Goal: Task Accomplishment & Management: Complete application form

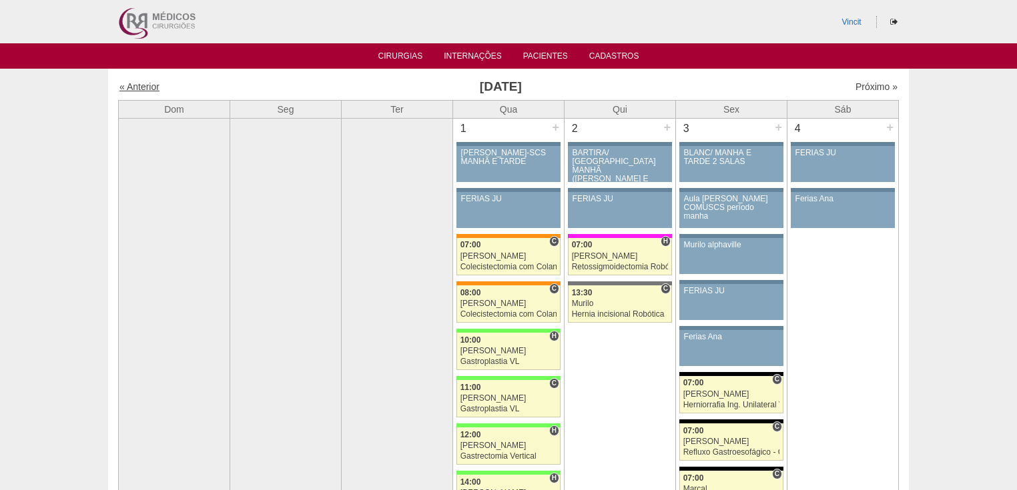
click at [144, 85] on link "« Anterior" at bounding box center [139, 86] width 40 height 11
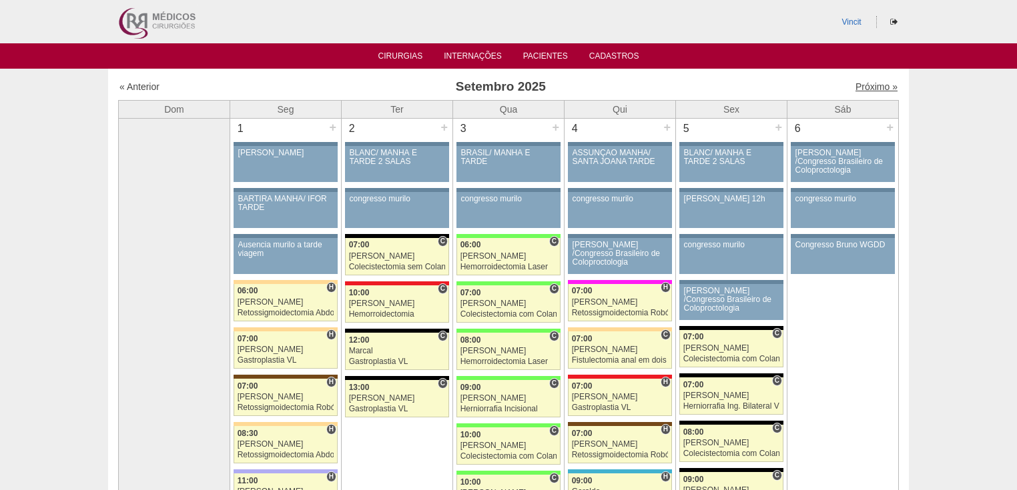
click at [867, 90] on link "Próximo »" at bounding box center [876, 86] width 42 height 11
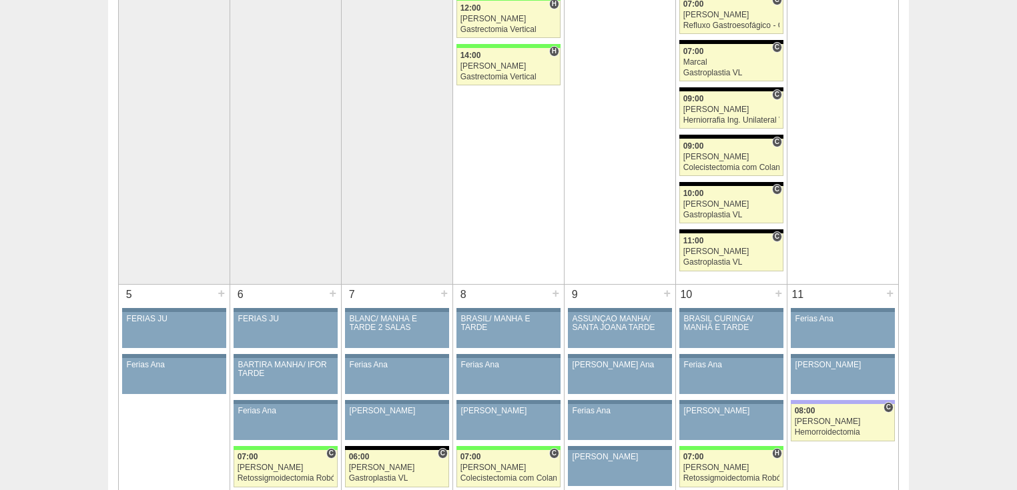
scroll to position [641, 0]
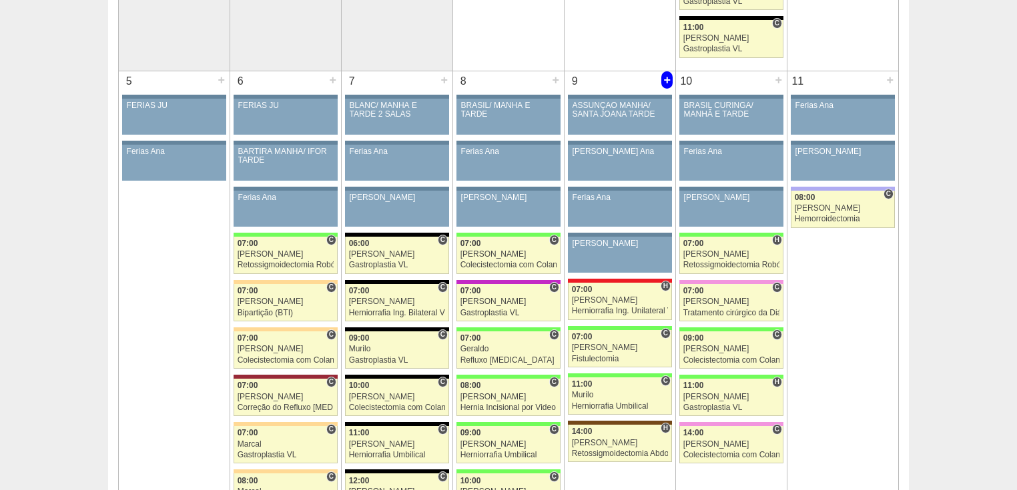
click at [667, 78] on div "+" at bounding box center [666, 79] width 11 height 17
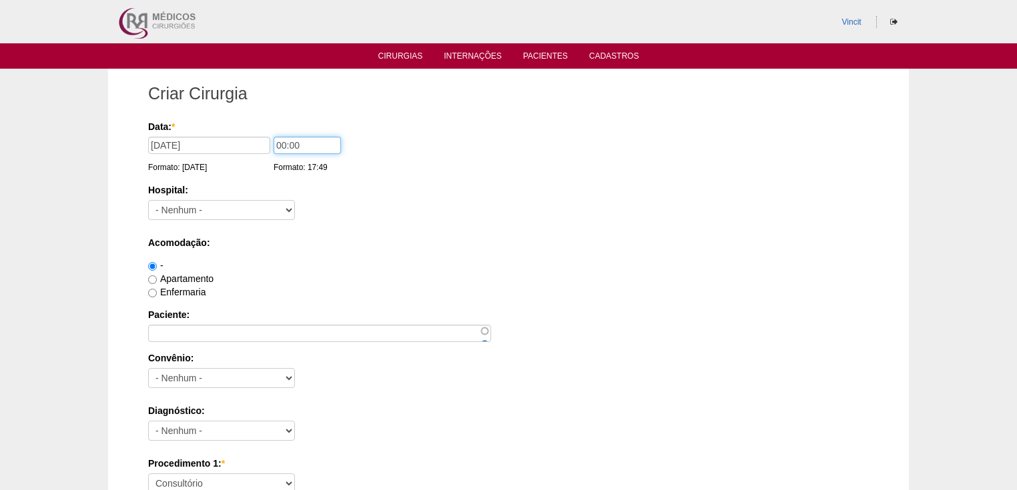
click at [287, 145] on input "00:00" at bounding box center [307, 145] width 67 height 17
click at [284, 147] on input "00:00" at bounding box center [307, 145] width 67 height 17
type input "11:00"
click at [270, 214] on select "- Nenhum - 9 de Julho Albert Einstein Alvorada América Assunção Bartira Benefic…" at bounding box center [221, 210] width 147 height 20
select select "30"
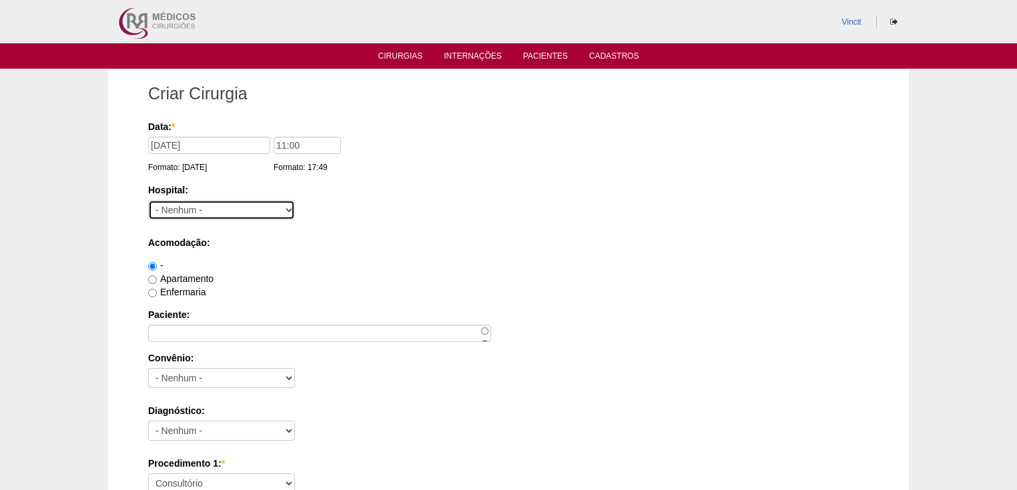
click at [148, 200] on select "- Nenhum - 9 de Julho Albert Einstein Alvorada América Assunção Bartira Benefic…" at bounding box center [221, 210] width 147 height 20
click at [151, 281] on input "Apartamento" at bounding box center [152, 280] width 9 height 9
radio input "true"
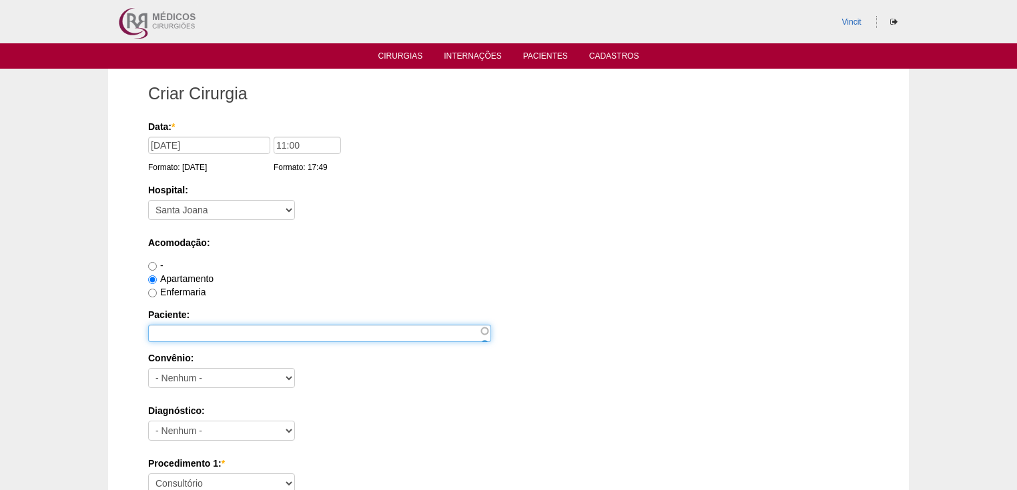
click at [163, 330] on input "Paciente:" at bounding box center [319, 333] width 343 height 17
click at [201, 325] on input "Paciente:" at bounding box center [319, 333] width 343 height 17
paste input "[PERSON_NAME] [PERSON_NAME]"
type input "[PERSON_NAME] [PERSON_NAME]"
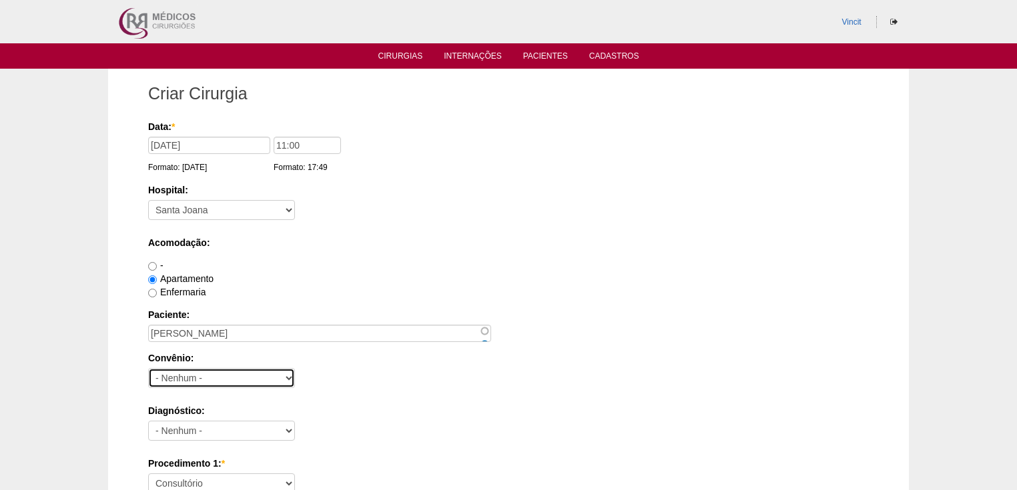
click at [206, 380] on select "- Nenhum - Abet Afresp Allianz Amil Blue Life Caasp Cabesp Caixa de Pensões Car…" at bounding box center [221, 378] width 147 height 20
select select "25"
click at [148, 368] on select "- Nenhum - Abet Afresp Allianz Amil Blue Life Caasp Cabesp Caixa de Pensões Car…" at bounding box center [221, 378] width 147 height 20
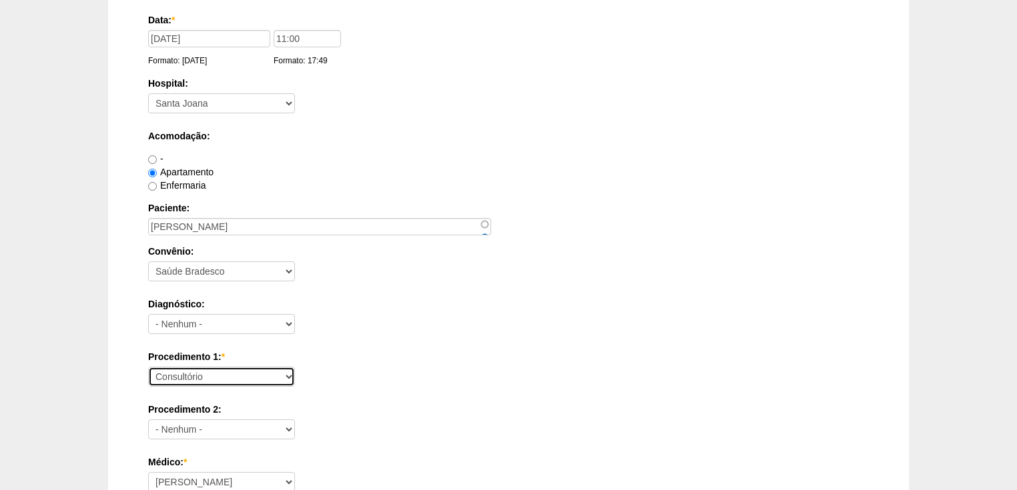
click at [187, 372] on select "Consultório Abscesso Hepático - Drenagem Abscesso perianal Amputação Abdômino P…" at bounding box center [221, 377] width 147 height 20
select select "3735"
click at [148, 367] on select "Consultório Abscesso Hepático - Drenagem Abscesso perianal Amputação Abdômino P…" at bounding box center [221, 377] width 147 height 20
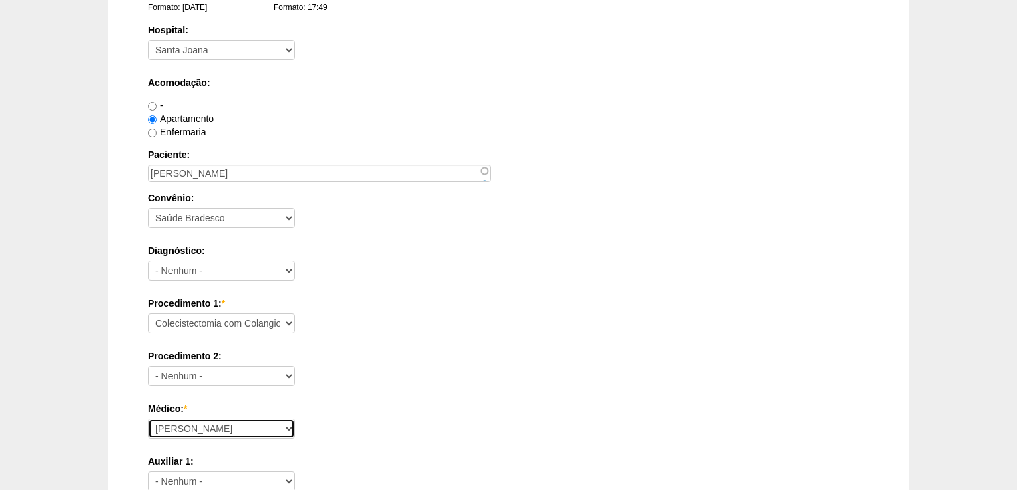
click at [184, 422] on select "Ana Paula Bruno Felipe Rossi Geraldo Igor Benevides Isabella Juliana Luiz Guilh…" at bounding box center [221, 429] width 147 height 20
select select "22"
click at [148, 419] on select "Ana Paula Bruno Felipe Rossi Geraldo Igor Benevides Isabella Juliana Luiz Guilh…" at bounding box center [221, 429] width 147 height 20
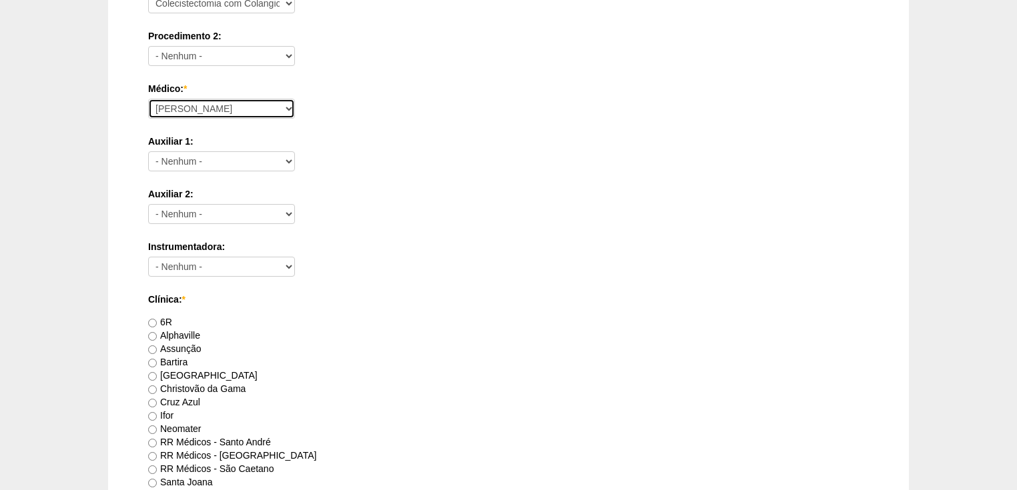
scroll to position [587, 0]
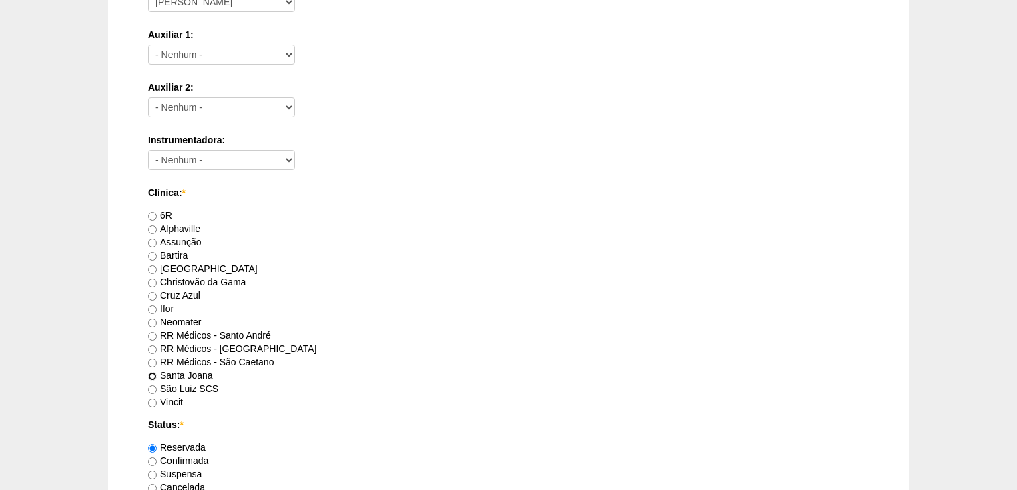
click at [155, 374] on input "Santa Joana" at bounding box center [152, 376] width 9 height 9
radio input "true"
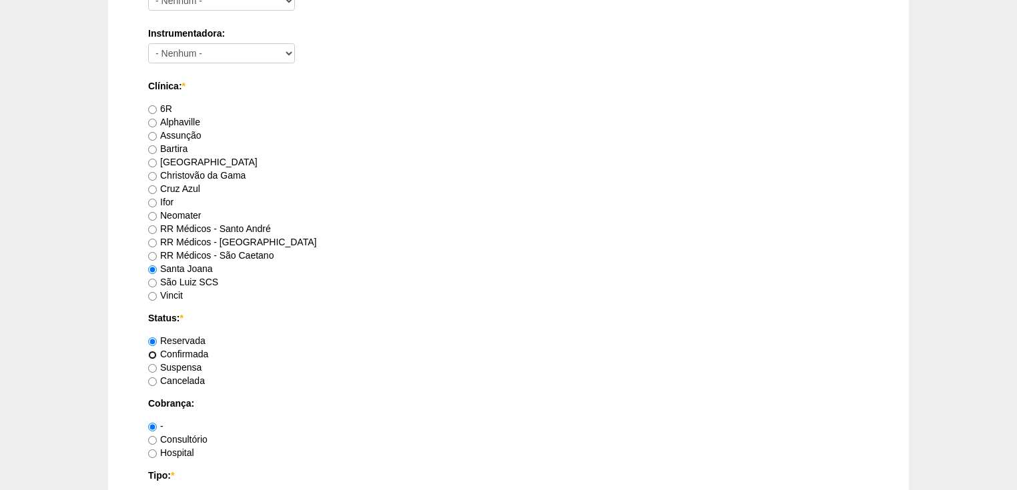
click at [152, 351] on input "Confirmada" at bounding box center [152, 355] width 9 height 9
radio input "true"
click at [150, 438] on input "Consultório" at bounding box center [152, 440] width 9 height 9
radio input "true"
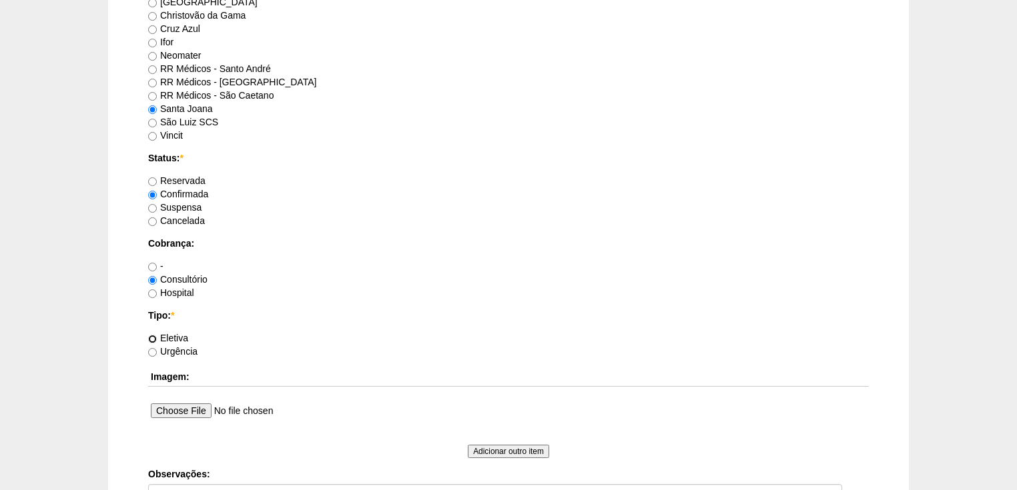
click at [148, 336] on input "Eletiva" at bounding box center [152, 339] width 9 height 9
radio input "true"
click at [153, 292] on input "Hospital" at bounding box center [152, 294] width 9 height 9
radio input "true"
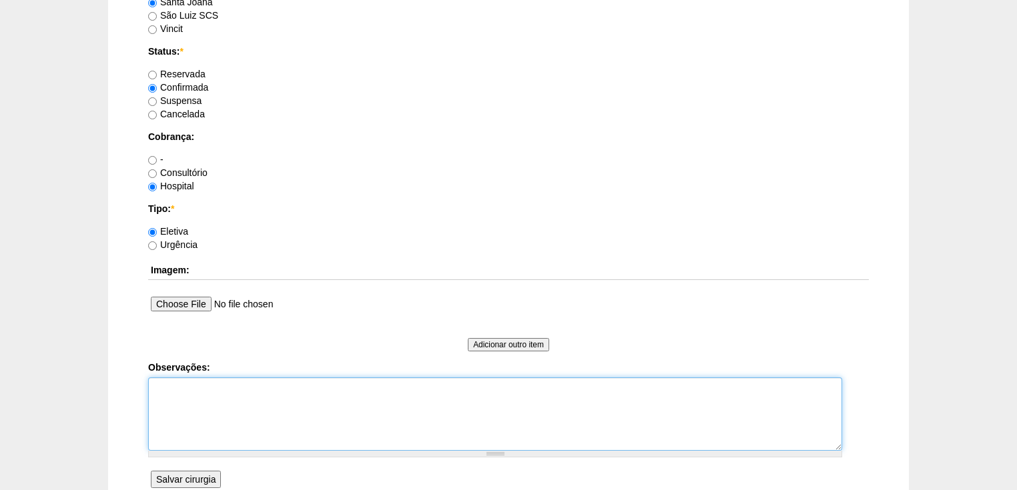
click at [179, 390] on textarea "Observações:" at bounding box center [495, 414] width 694 height 73
type textarea "V"
type textarea "f"
type textarea "Faturada Hospital/ funcionaria protocolo267827"
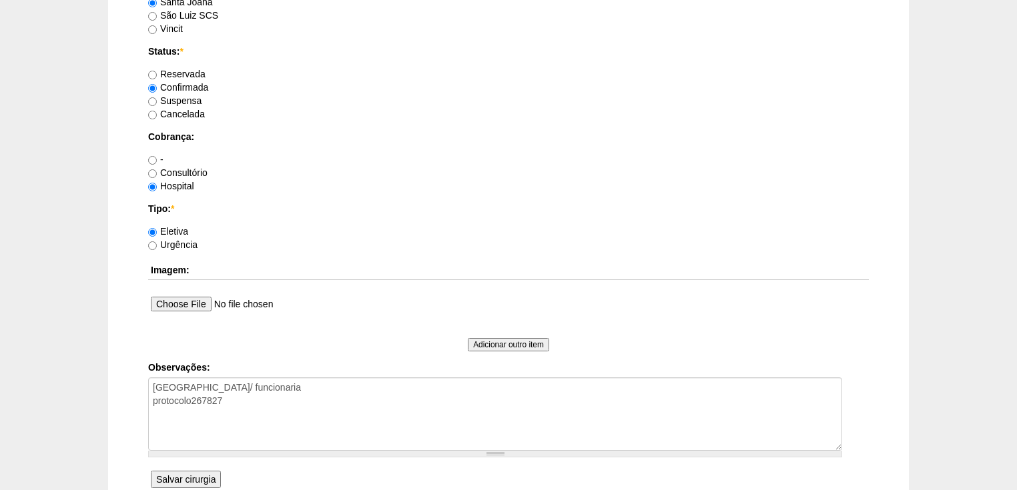
click at [182, 476] on input "Salvar cirurgia" at bounding box center [186, 479] width 70 height 17
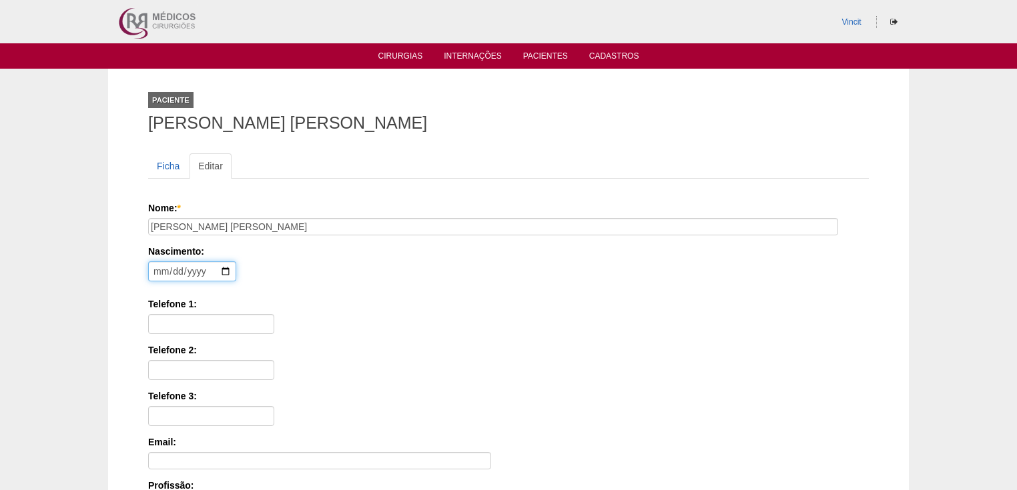
click at [156, 272] on input "date" at bounding box center [192, 272] width 88 height 20
type input "[DATE]"
click at [160, 319] on input "Telefone 1:" at bounding box center [211, 324] width 126 height 20
paste input "[PHONE_NUMBER]"
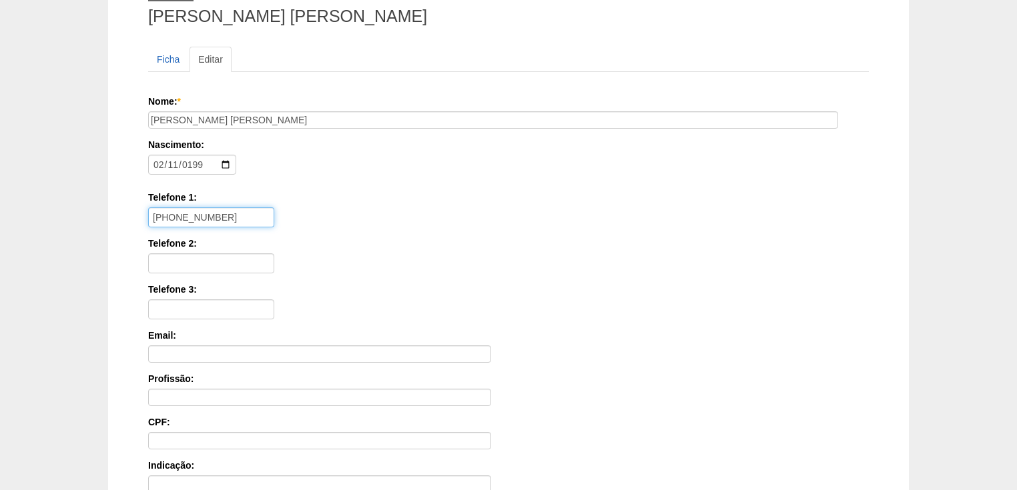
scroll to position [214, 0]
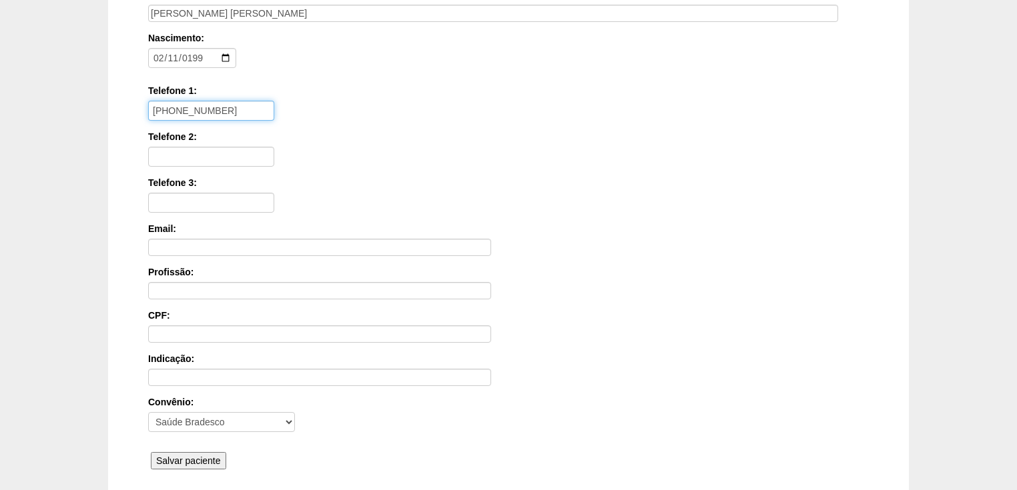
type input "(11) 99828-3473"
click at [189, 454] on input "Salvar paciente" at bounding box center [188, 460] width 75 height 17
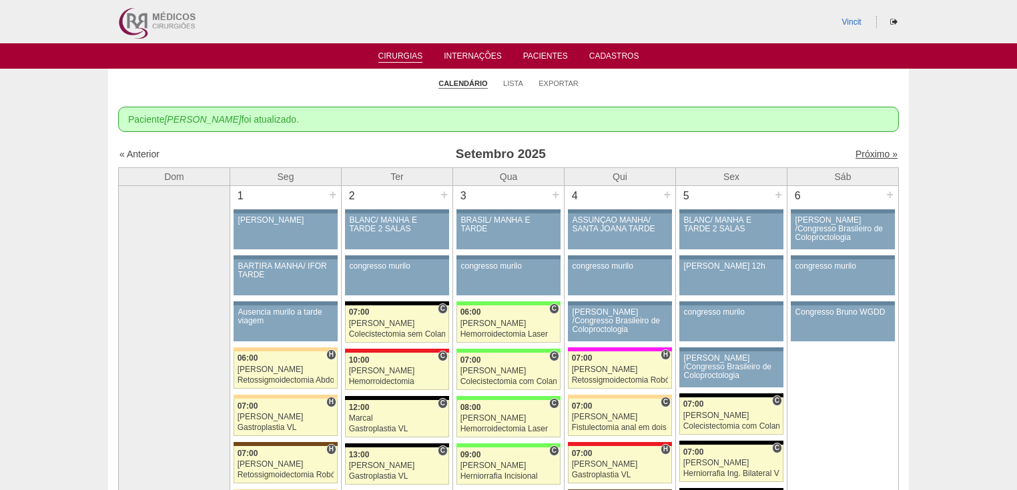
click at [867, 155] on link "Próximo »" at bounding box center [876, 154] width 42 height 11
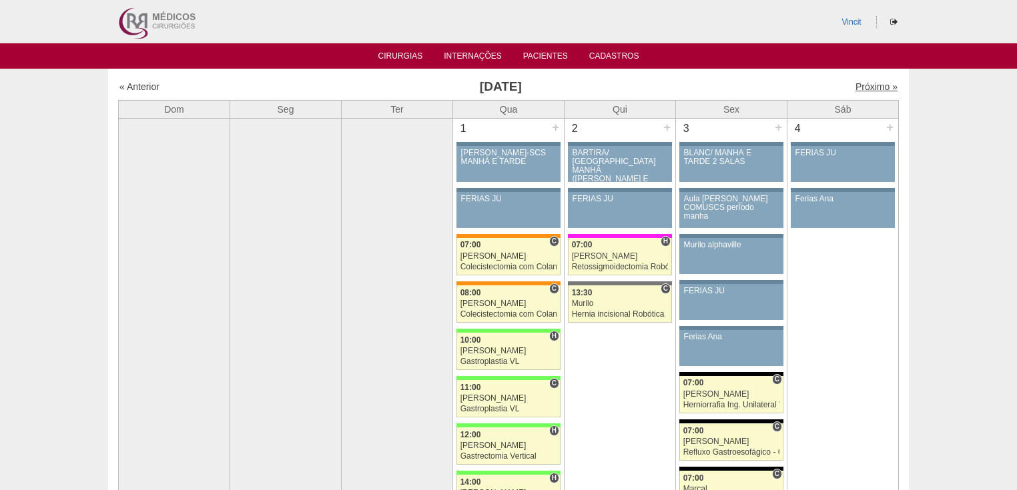
click at [865, 81] on link "Próximo »" at bounding box center [876, 86] width 42 height 11
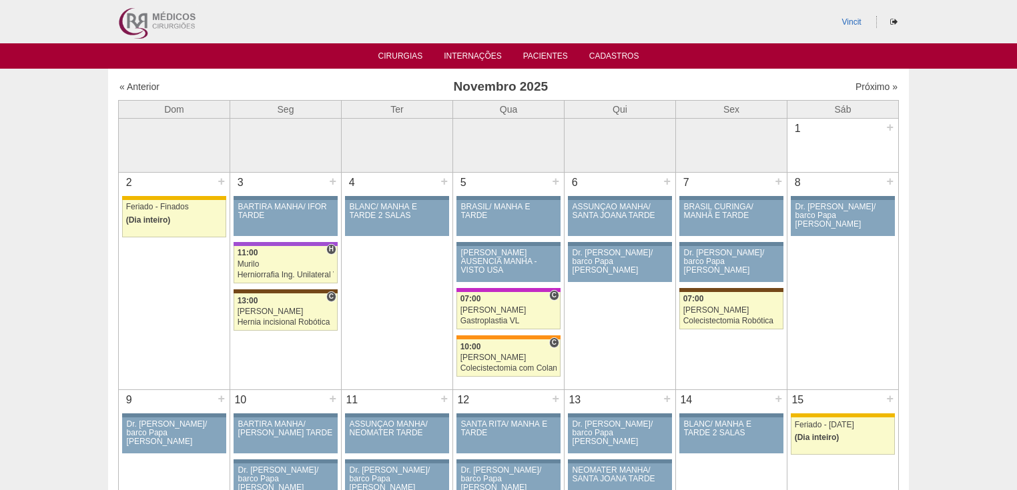
scroll to position [107, 0]
